Goal: Task Accomplishment & Management: Complete application form

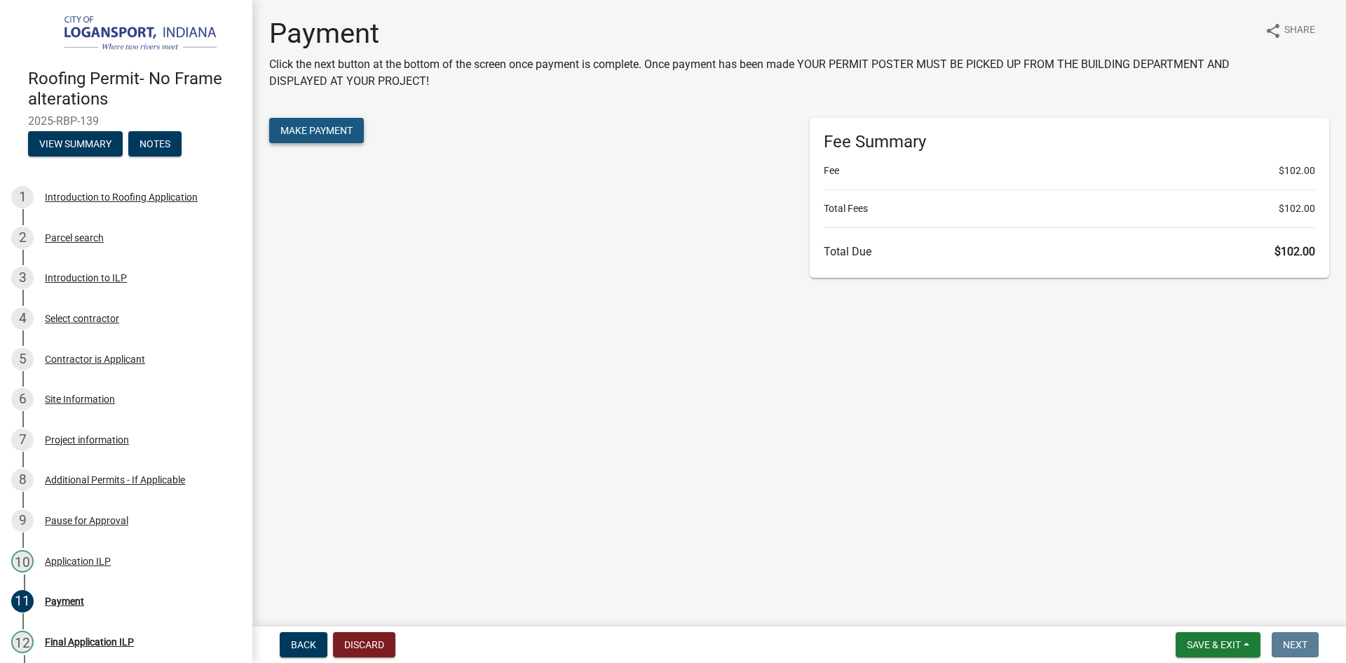
click at [313, 137] on button "Make Payment" at bounding box center [316, 130] width 95 height 25
click at [320, 130] on span "Make Payment" at bounding box center [316, 130] width 72 height 11
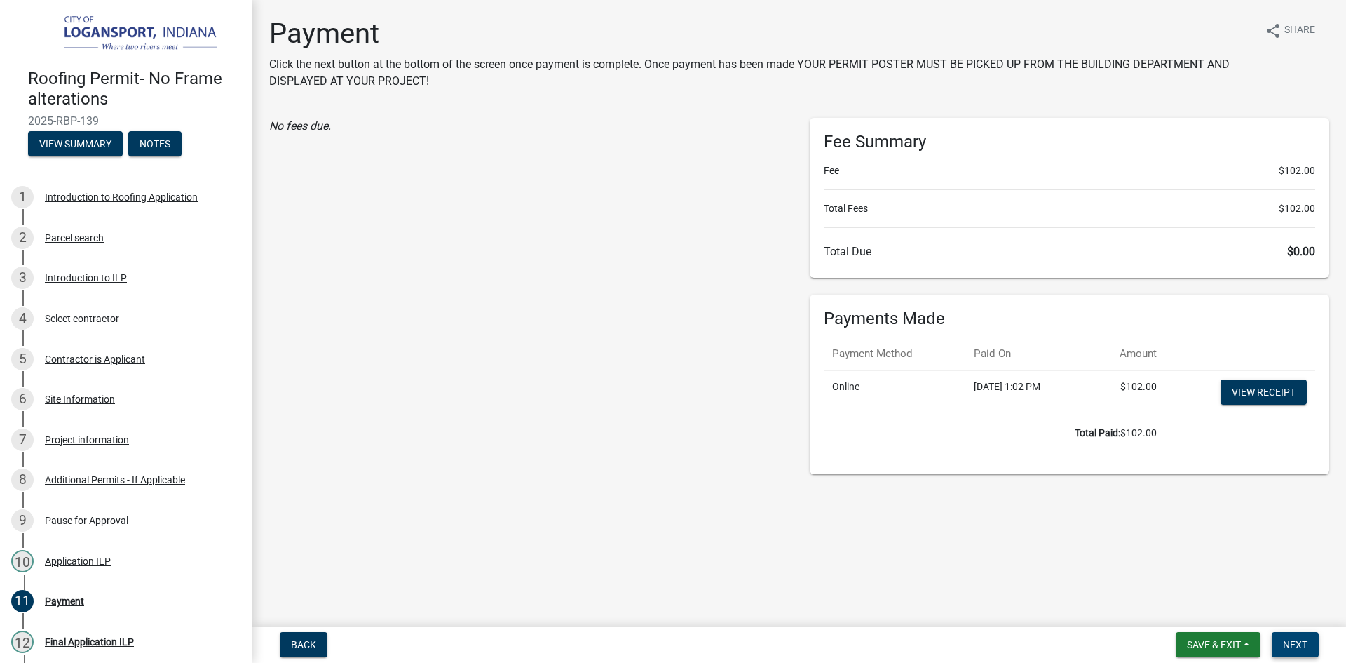
click at [1298, 644] on span "Next" at bounding box center [1295, 644] width 25 height 11
